Goal: Task Accomplishment & Management: Complete application form

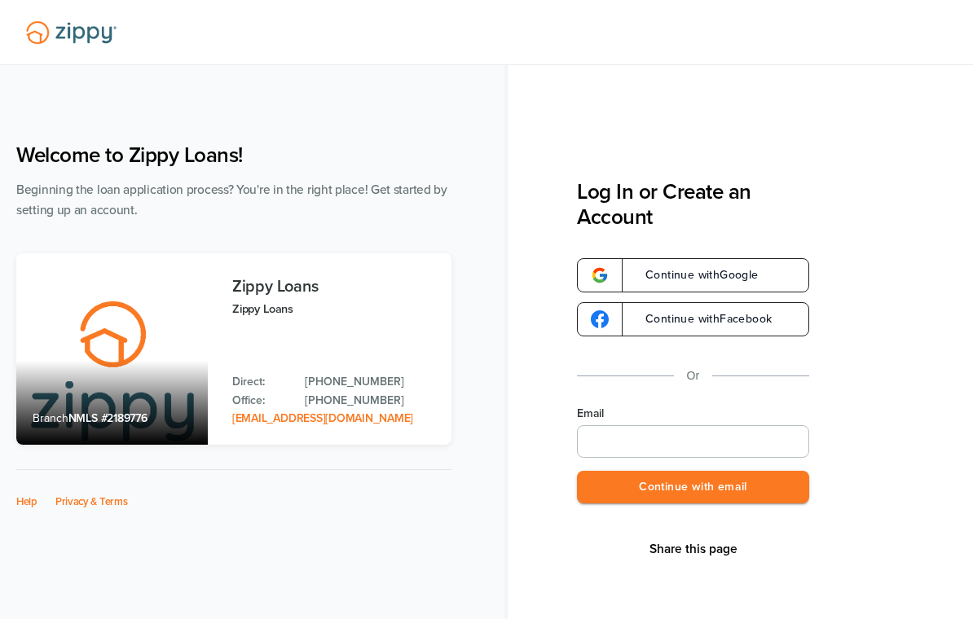
type input "**********"
click at [666, 492] on button "Continue with email" at bounding box center [693, 487] width 232 height 33
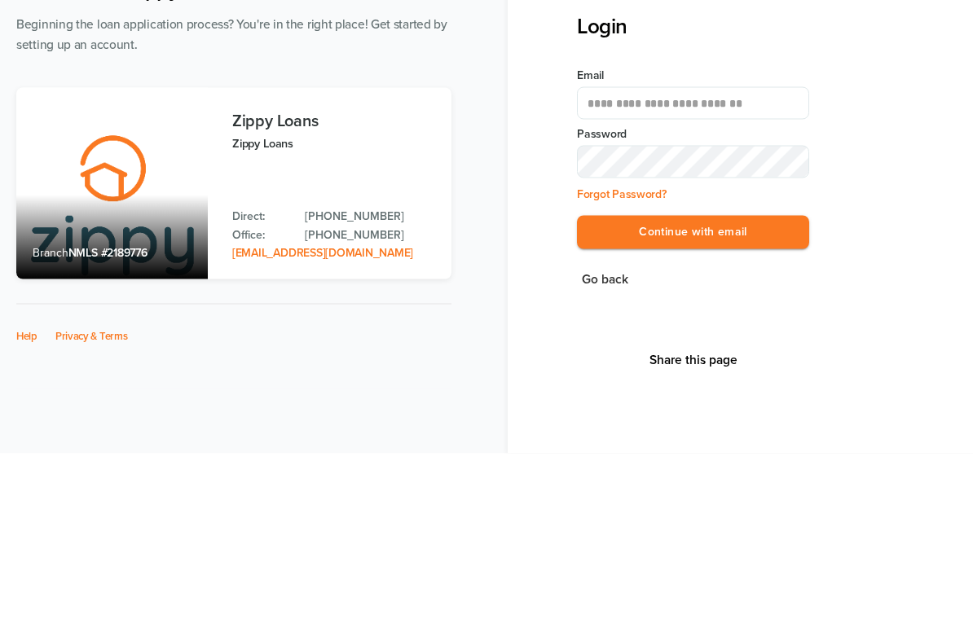
click at [693, 381] on button "Continue with email" at bounding box center [693, 397] width 232 height 33
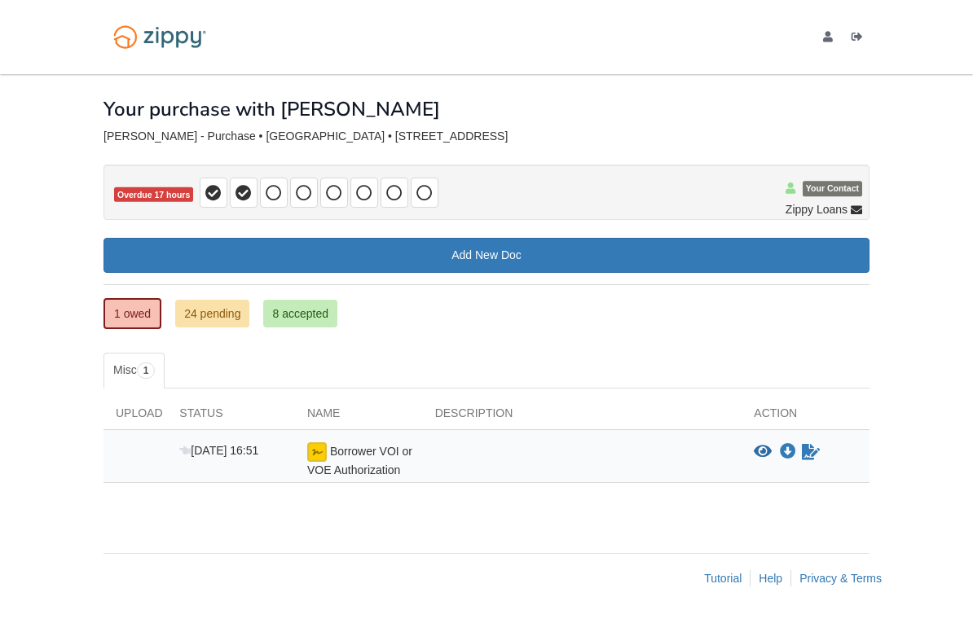
scroll to position [25, 0]
click at [219, 300] on link "24 pending" at bounding box center [212, 314] width 74 height 28
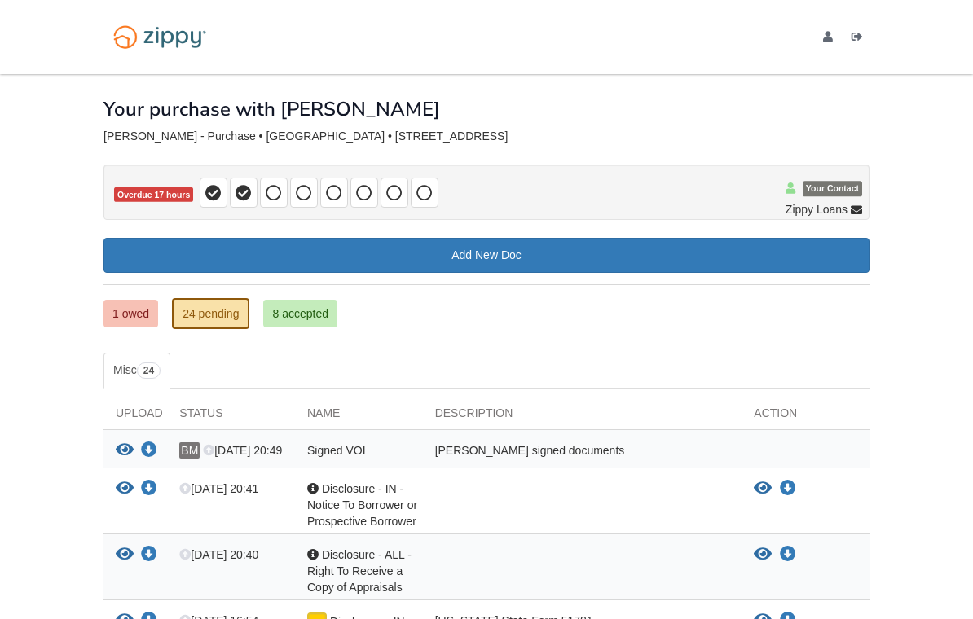
click at [117, 313] on link "1 owed" at bounding box center [130, 314] width 55 height 28
